Goal: Manage account settings

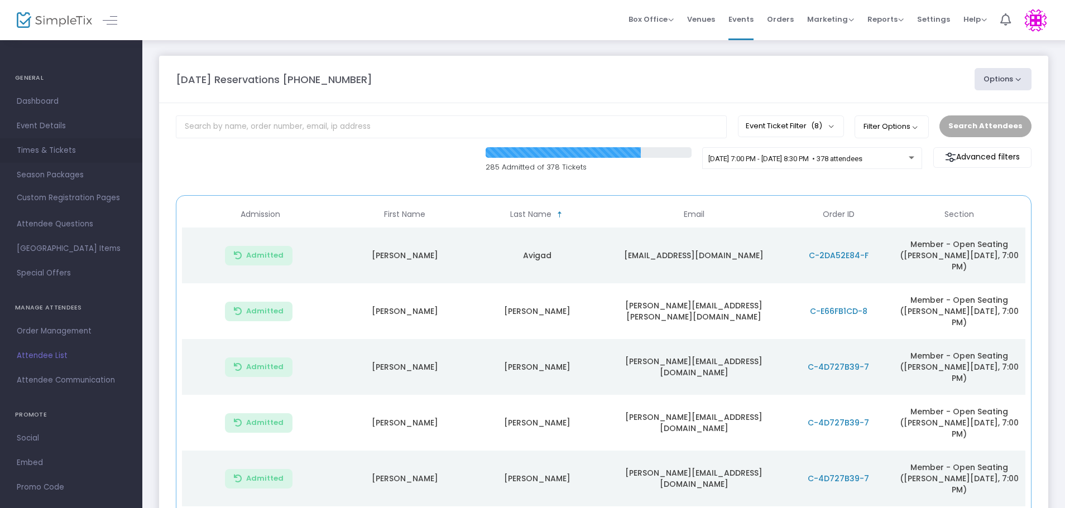
click at [38, 150] on span "Times & Tickets" at bounding box center [71, 150] width 109 height 15
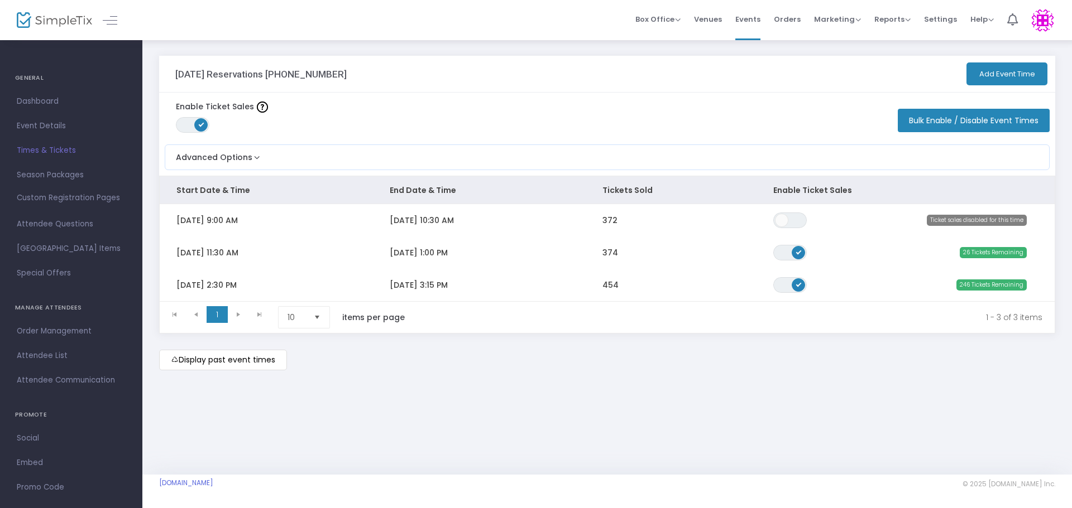
click at [244, 367] on m-button "Display past event times" at bounding box center [223, 360] width 128 height 21
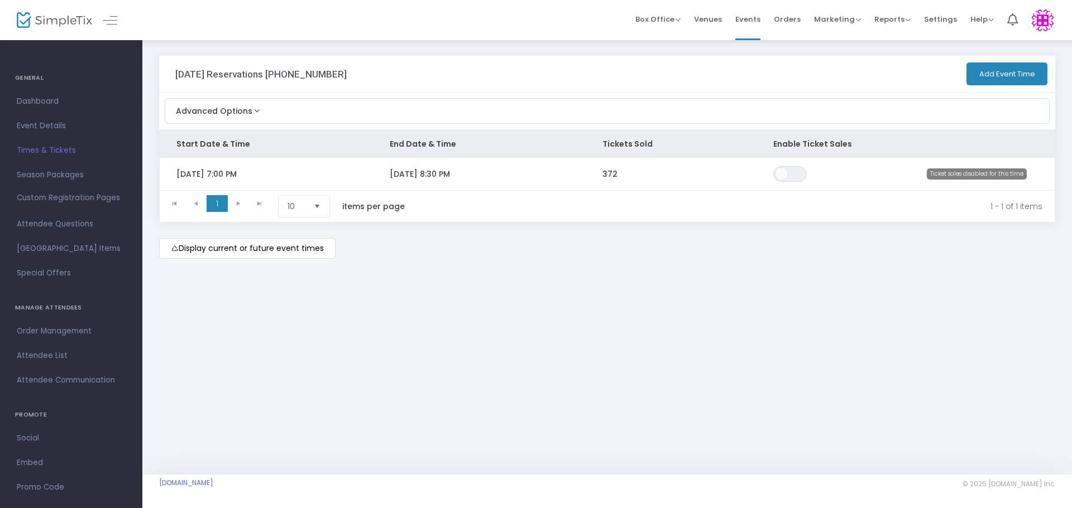
click at [67, 150] on span "Times & Tickets" at bounding box center [71, 150] width 109 height 15
